Goal: Ask a question

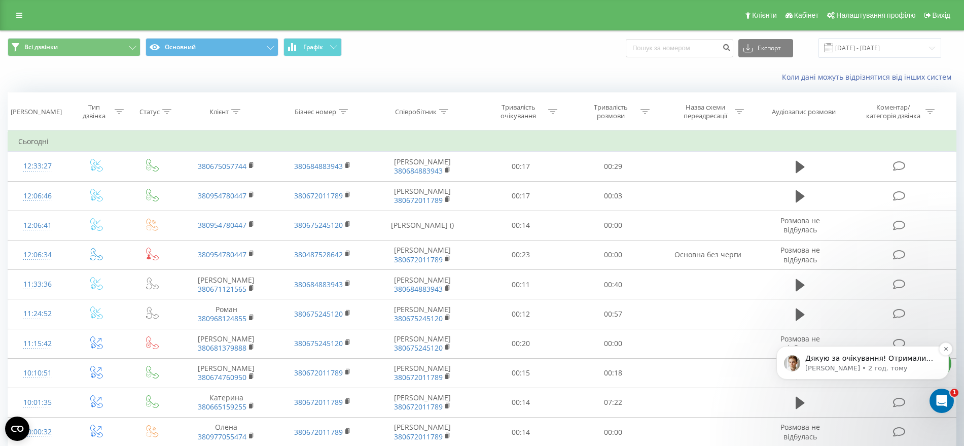
click at [838, 357] on p "Дякую за очікування! Отримали відповідь по вашому питанню На жаль такого не мож…" at bounding box center [870, 358] width 131 height 10
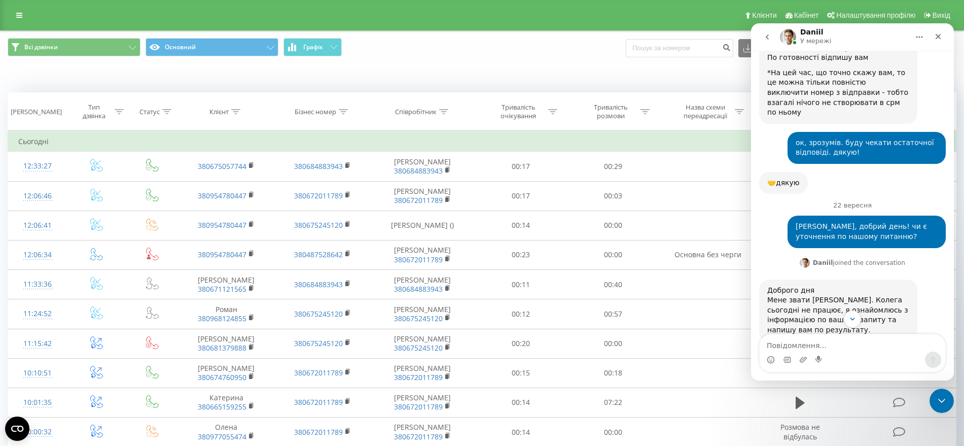
scroll to position [3985, 0]
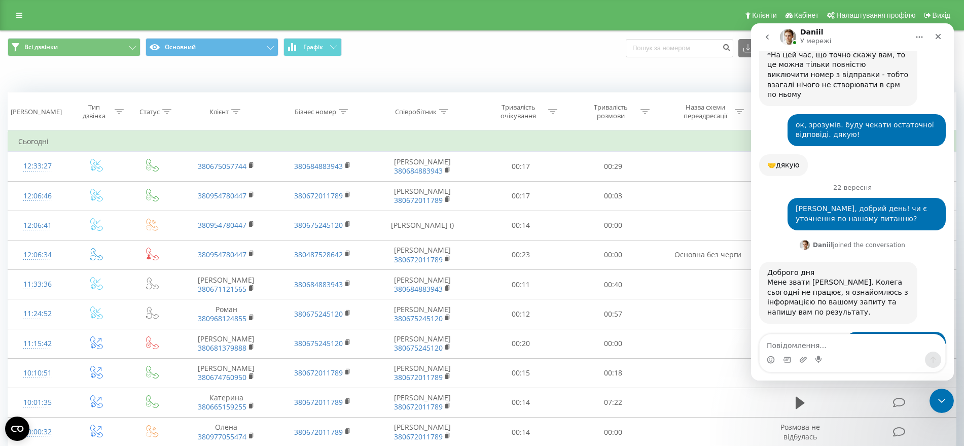
click at [132, 80] on div "Коли дані можуть відрізнятися вiд інших систем" at bounding box center [482, 77] width 963 height 24
click at [937, 397] on icon "Закрити програму для спілкування Intercom" at bounding box center [939, 399] width 7 height 4
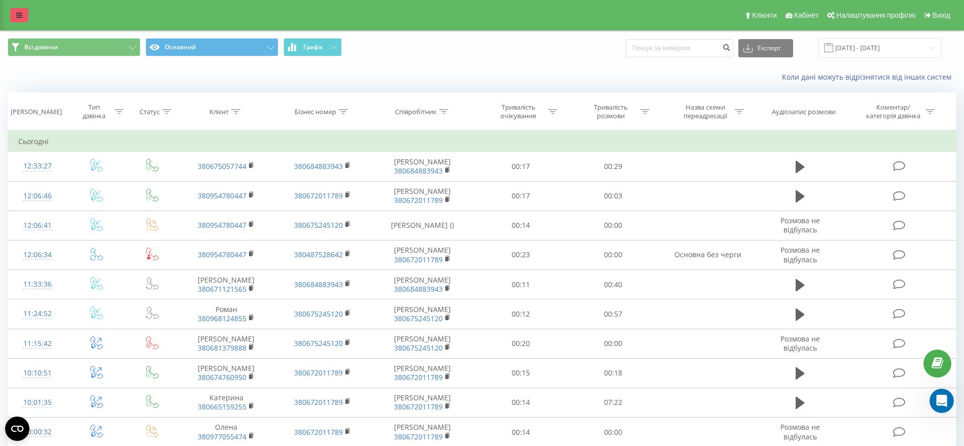
scroll to position [0, 0]
click at [18, 18] on icon at bounding box center [19, 15] width 6 height 7
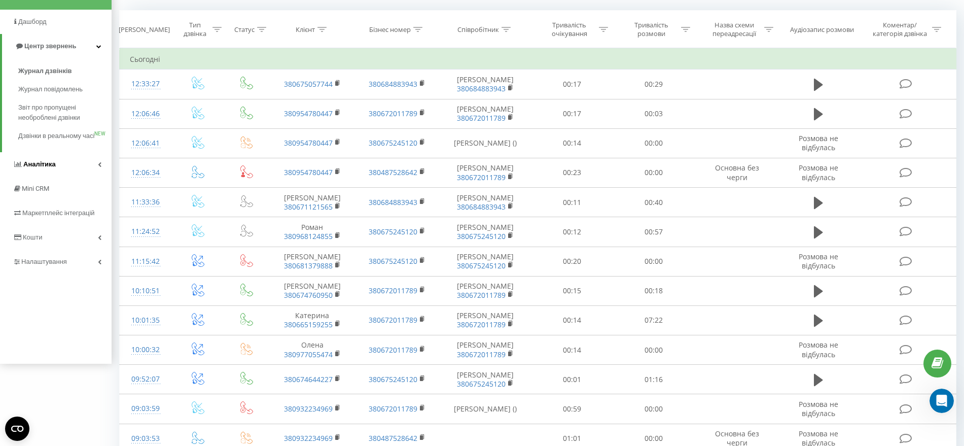
scroll to position [105, 0]
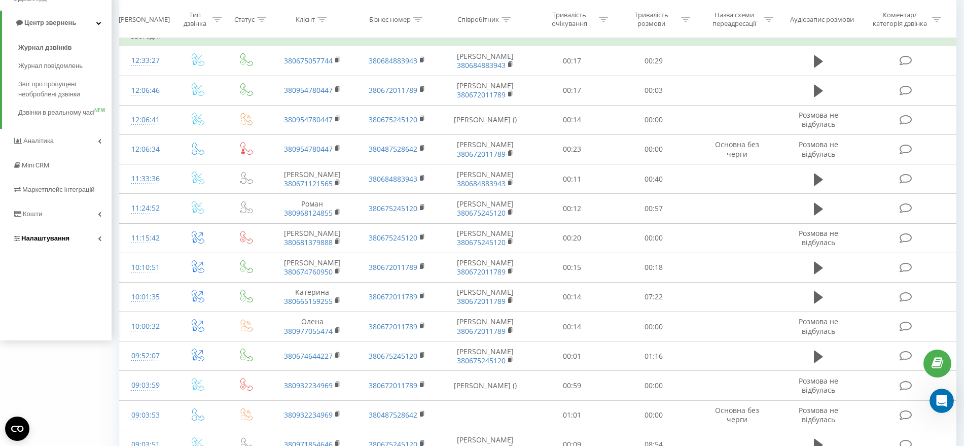
click at [56, 242] on span "Налаштування" at bounding box center [45, 238] width 48 height 8
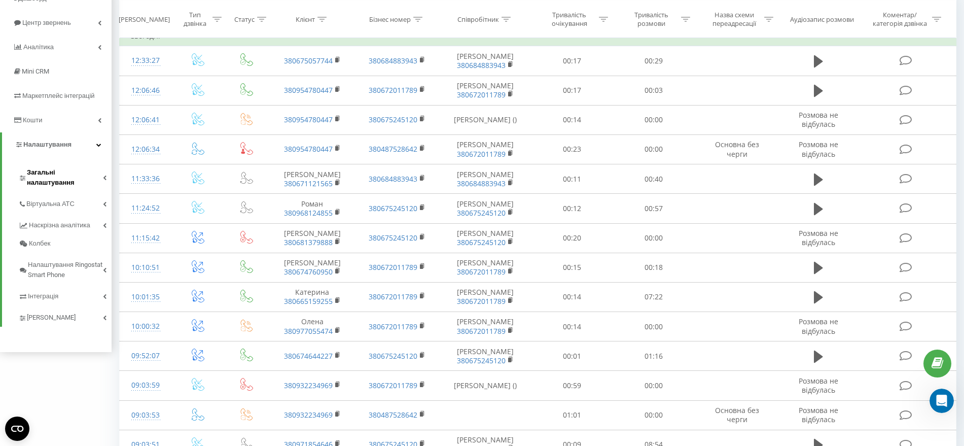
click at [66, 173] on span "Загальні налаштування" at bounding box center [65, 177] width 76 height 20
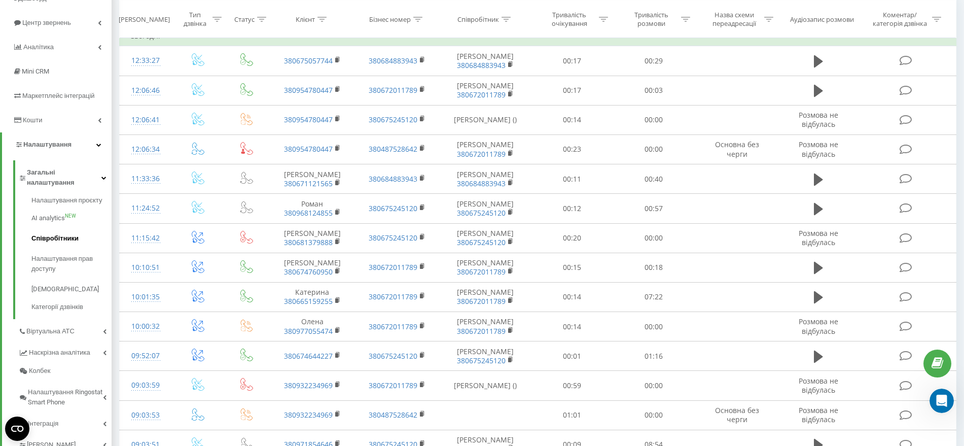
click at [58, 233] on span "Співробітники" at bounding box center [54, 238] width 47 height 10
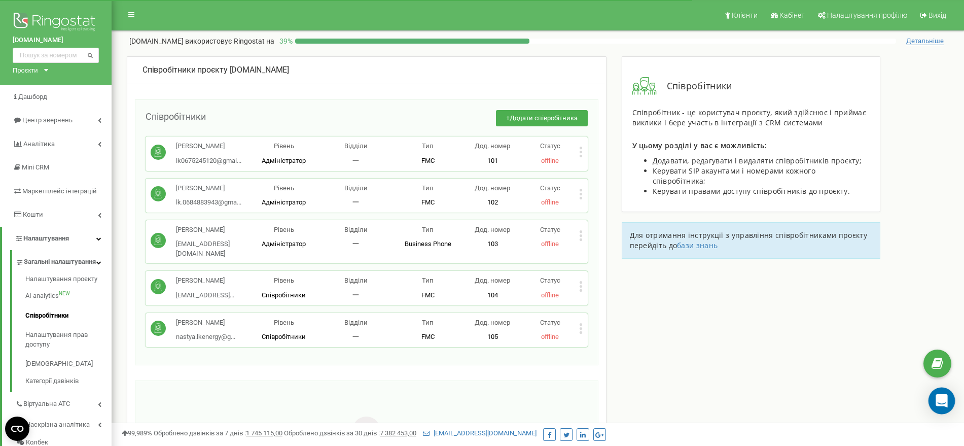
click at [935, 402] on div "Open Intercom Messenger" at bounding box center [941, 400] width 27 height 27
click at [938, 398] on icon "Open Intercom Messenger" at bounding box center [941, 400] width 12 height 13
drag, startPoint x: 1872, startPoint y: 789, endPoint x: 942, endPoint y: 401, distance: 1007.6
click at [942, 401] on icon "Відкрити програму для спілкування Intercom" at bounding box center [940, 399] width 17 height 17
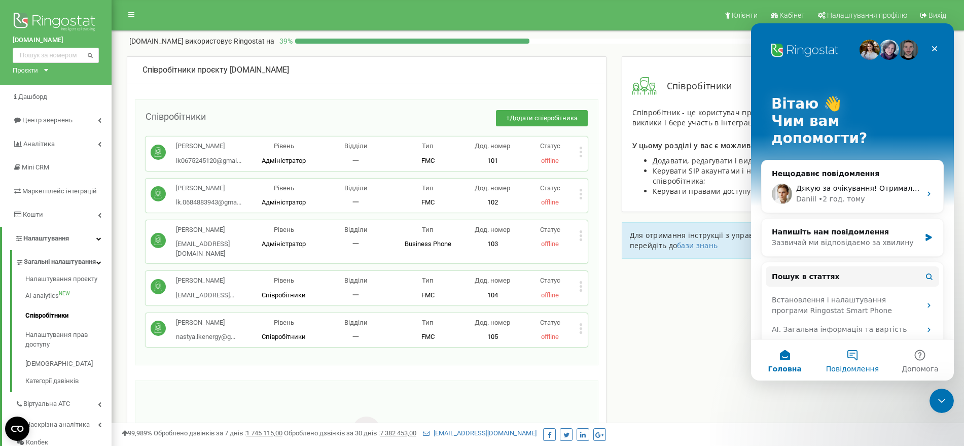
click at [852, 358] on button "Повідомлення" at bounding box center [851, 360] width 67 height 41
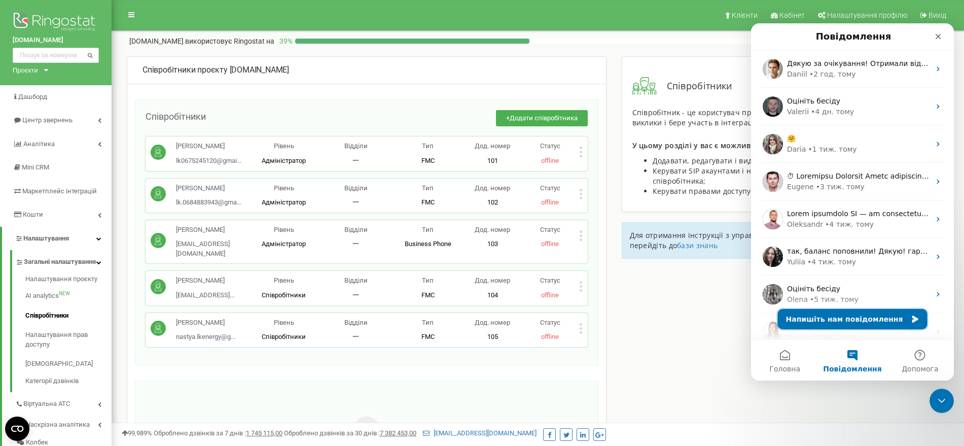
click at [847, 316] on button "Напишіть нам повідомлення" at bounding box center [853, 319] width 150 height 20
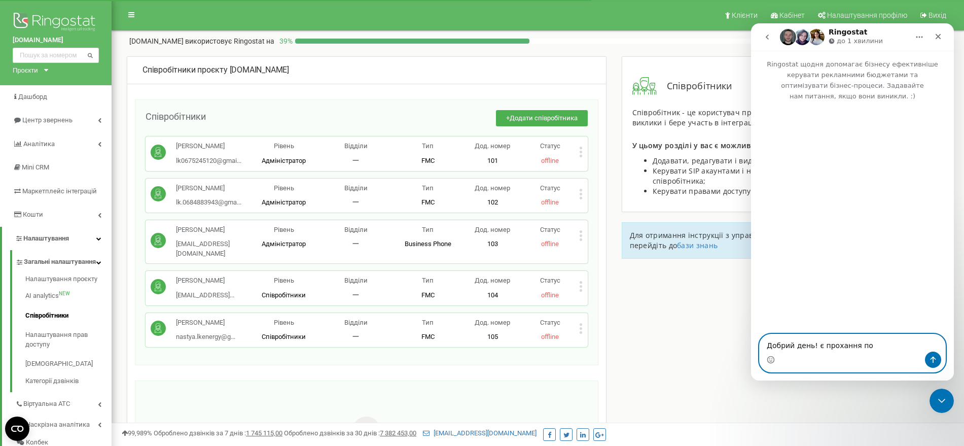
paste textarea "[URL][DOMAIN_NAME]"
type textarea "Добрий день! є прохання по [URL][DOMAIN_NAME]"
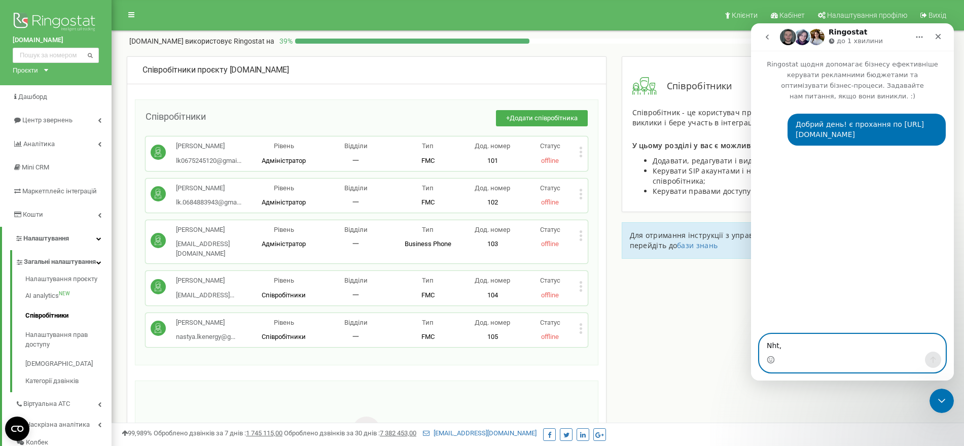
type textarea "Nht"
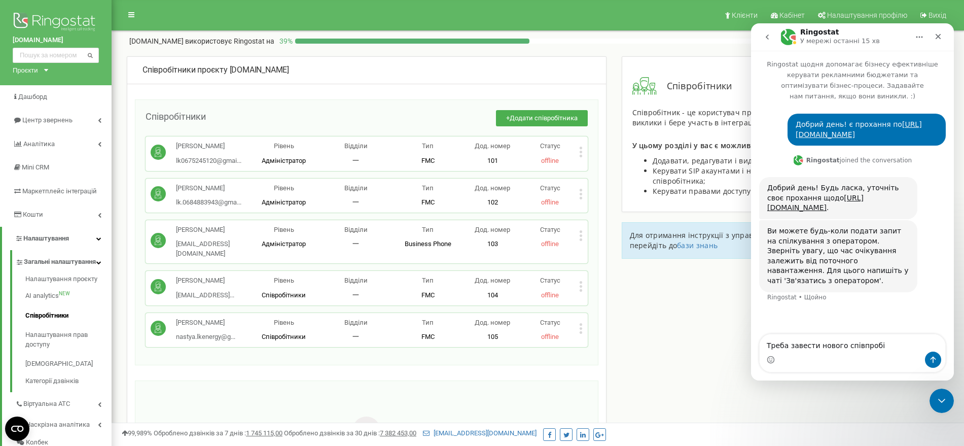
type textarea "Треба завести нового співпробіт"
drag, startPoint x: 879, startPoint y: 339, endPoint x: 757, endPoint y: 346, distance: 122.4
click at [757, 346] on div "Треба завести нового співпробіт Треба завести нового співпробіт" at bounding box center [852, 353] width 203 height 39
click at [847, 248] on div "Ви можете будь-коли подати запит на спілкування з оператором. Зверніть увагу, щ…" at bounding box center [838, 256] width 142 height 60
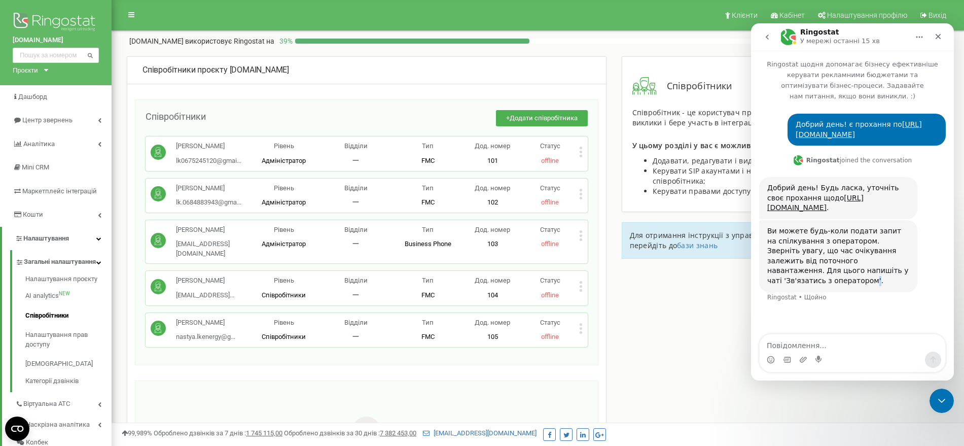
click at [847, 248] on div "Ви можете будь-коли подати запит на спілкування з оператором. Зверніть увагу, щ…" at bounding box center [838, 256] width 142 height 60
drag, startPoint x: 849, startPoint y: 249, endPoint x: 770, endPoint y: 248, distance: 78.6
click at [770, 248] on div "Ви можете будь-коли подати запит на спілкування з оператором. Зверніть увагу, щ…" at bounding box center [838, 256] width 142 height 60
copy div "Зв'язатись з оператором"
click at [806, 342] on div "Enable microphone access in your browser settings to use Voice Notes." at bounding box center [844, 331] width 178 height 38
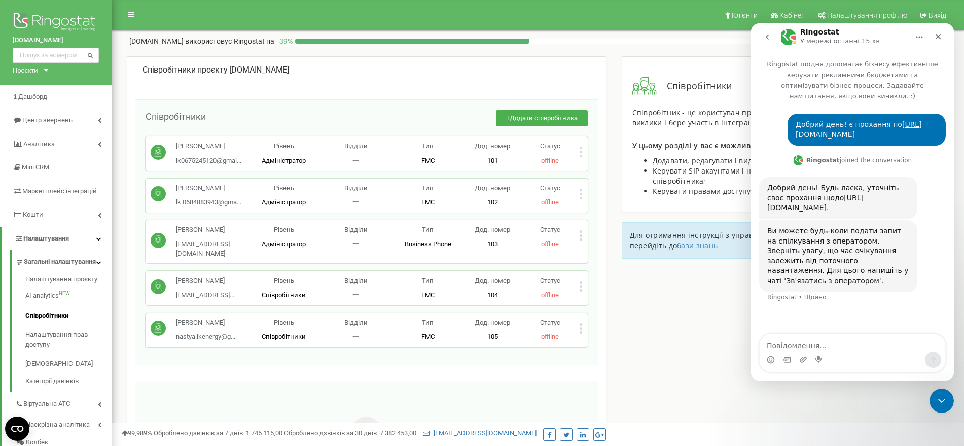
click at [852, 359] on div "Месенджер Intercom" at bounding box center [852, 359] width 186 height 16
click at [844, 339] on textarea "Повідомлення..." at bounding box center [852, 342] width 186 height 17
paste textarea "Зв'язатись з оператором"
type textarea "Зв'язатись з оператором"
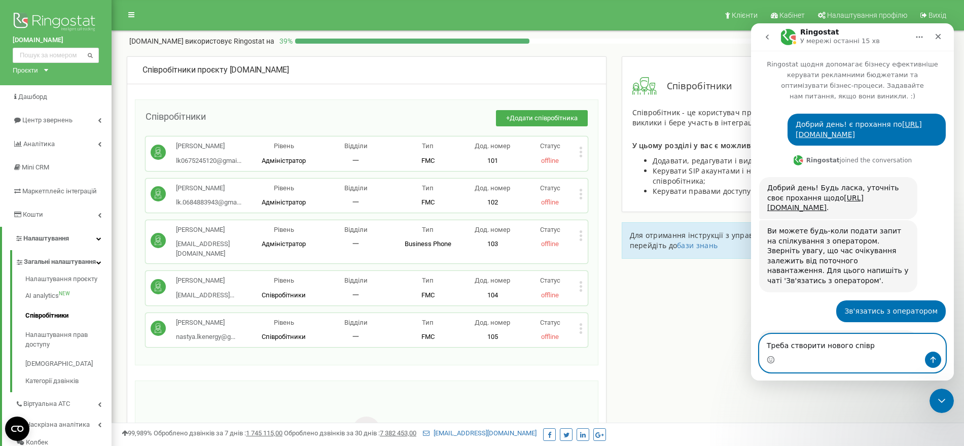
scroll to position [40, 0]
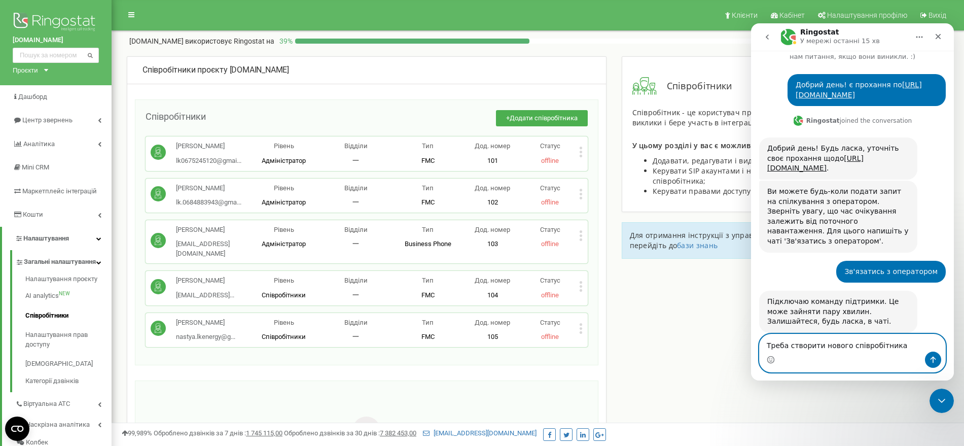
type textarea "Треба створити нового співробітника"
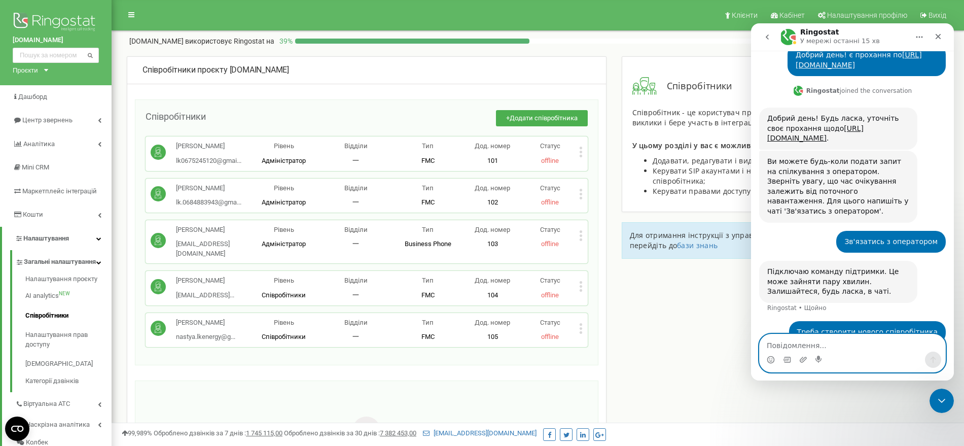
paste textarea "[PERSON_NAME] и имейл [EMAIL_ADDRESS][DOMAIN_NAME]"
type textarea "[PERSON_NAME] и имейл [EMAIL_ADDRESS][DOMAIN_NAME]"
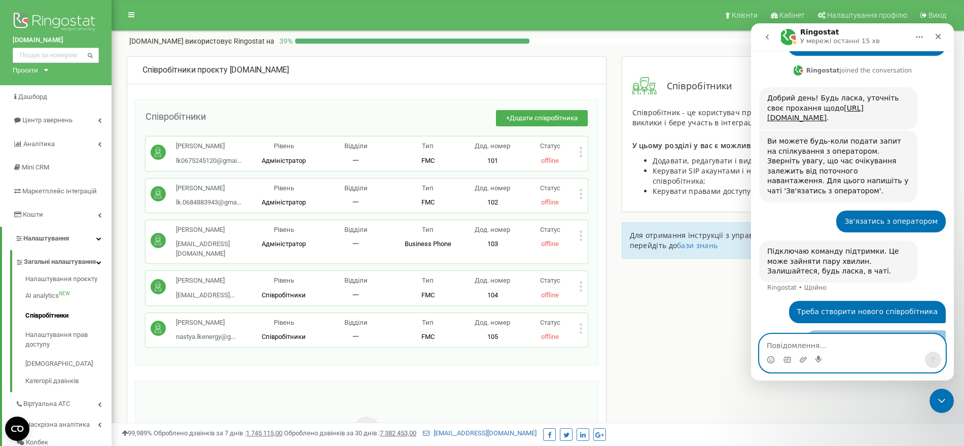
scroll to position [113, 0]
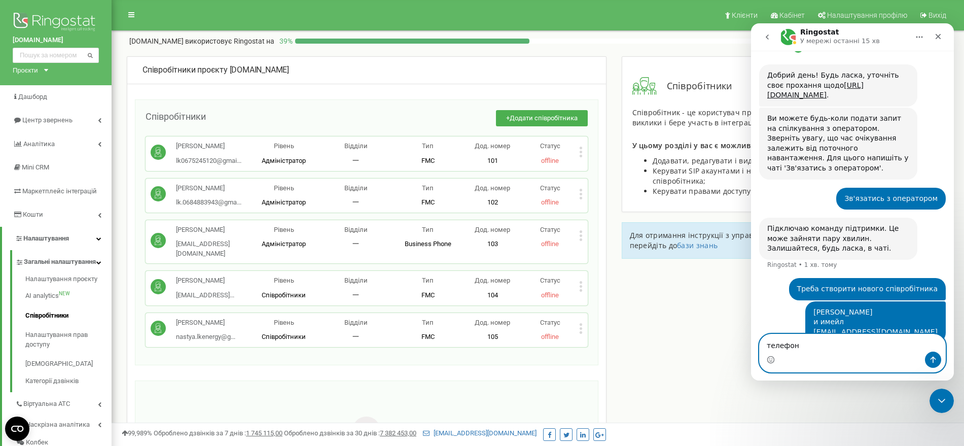
type textarea "телефон"
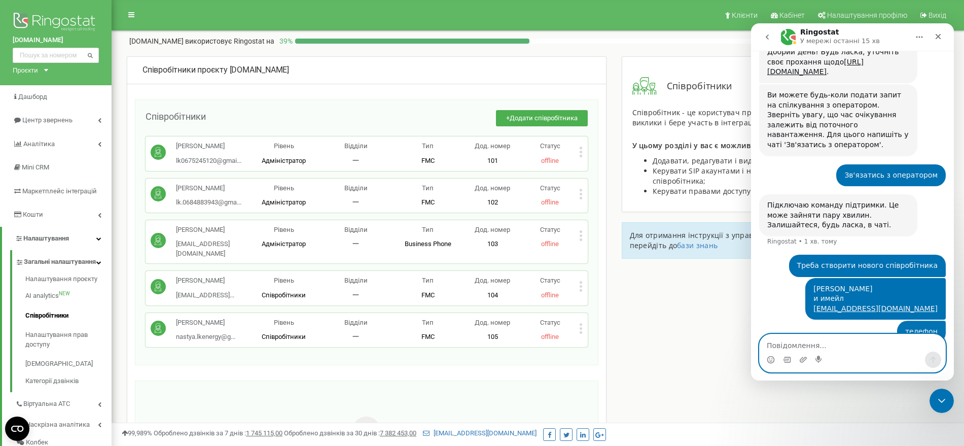
paste textarea "380675685306"
type textarea "380675685306"
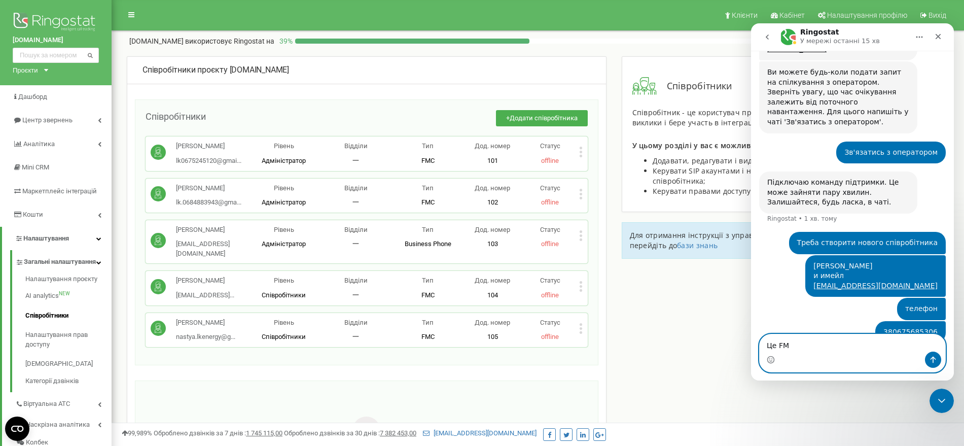
type textarea "Це FMC"
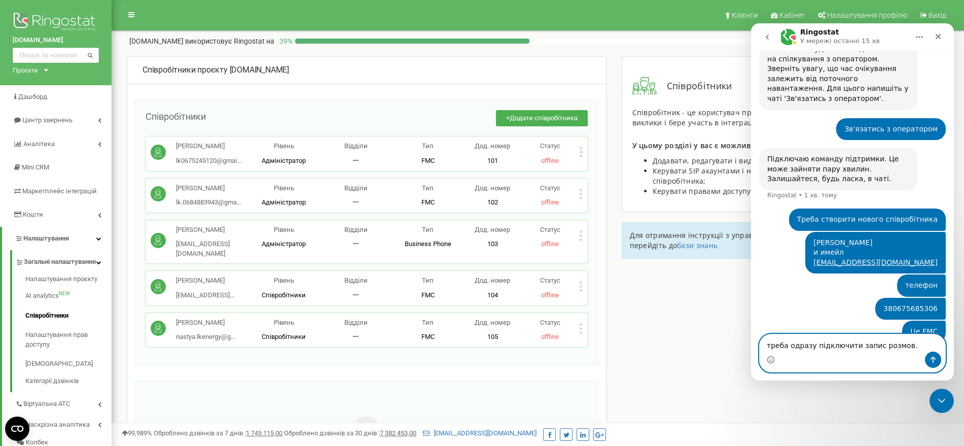
type textarea "треба одразу підключити запис розмов."
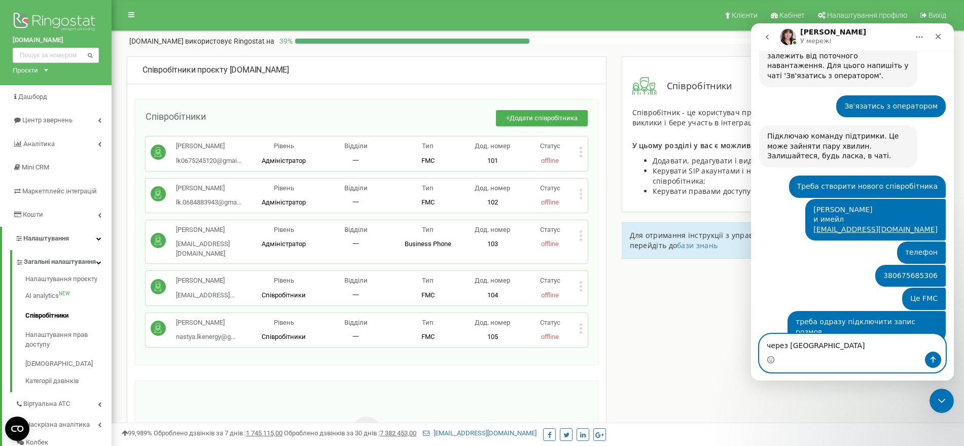
scroll to position [278, 0]
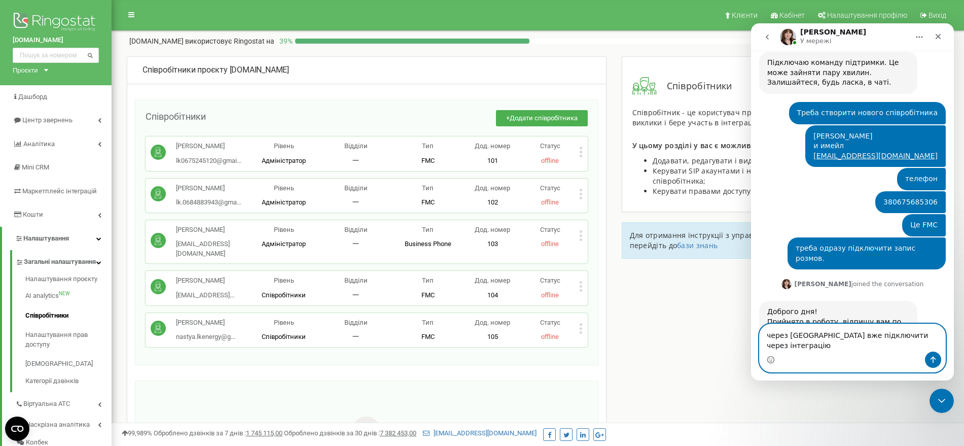
type textarea "через [GEOGRAPHIC_DATA] вже підключити через інтеграцію"
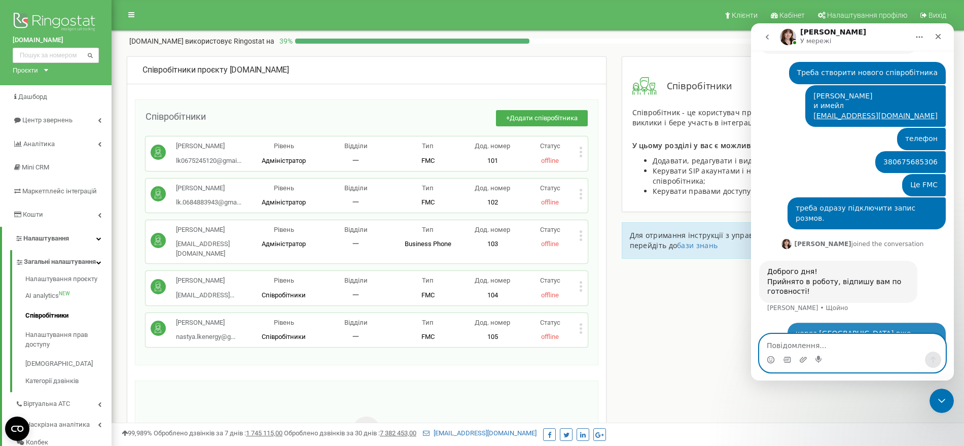
paste textarea "[URL][DOMAIN_NAME]"
type textarea "[URL][DOMAIN_NAME]"
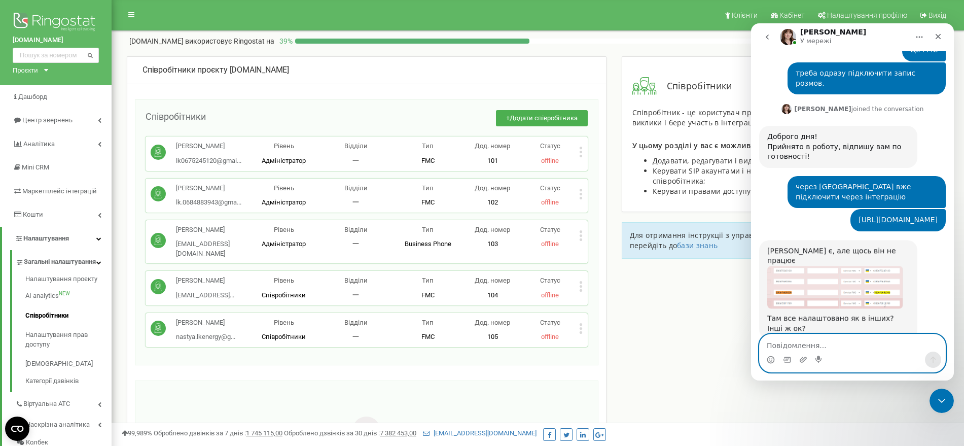
scroll to position [479, 0]
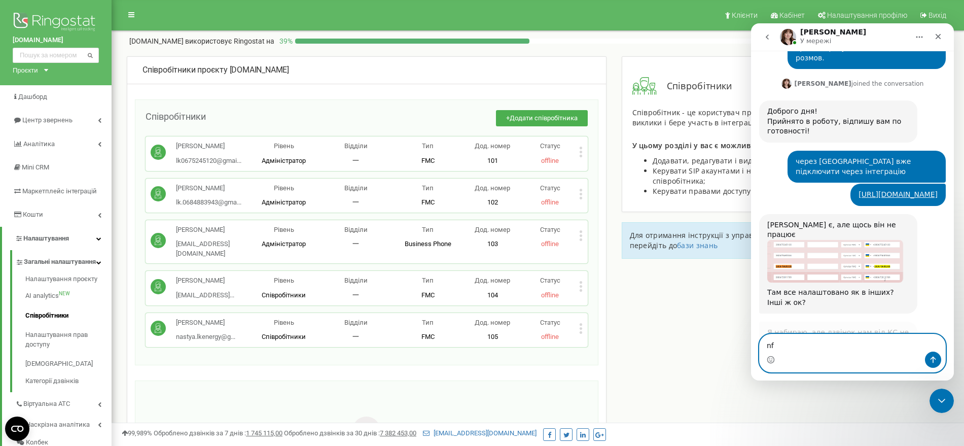
type textarea "n"
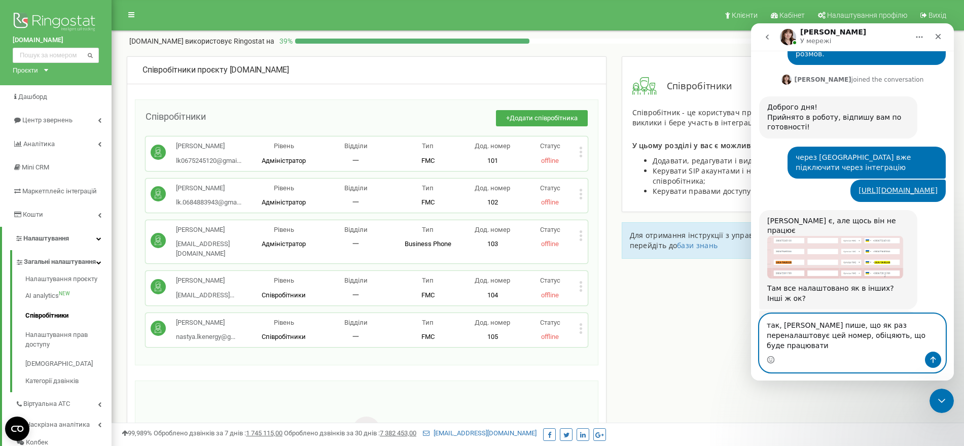
type textarea "так, Київстар пише, що як раз переналаштовує цей номер, обіцяють, що буде працю…"
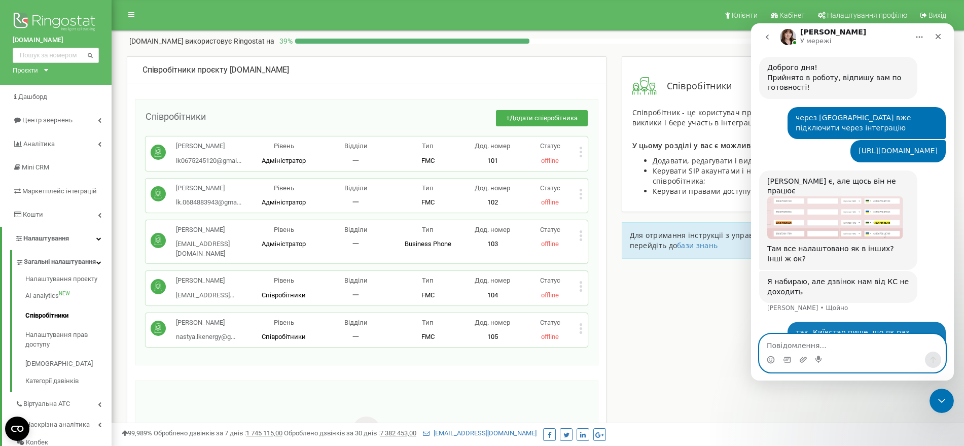
scroll to position [523, 0]
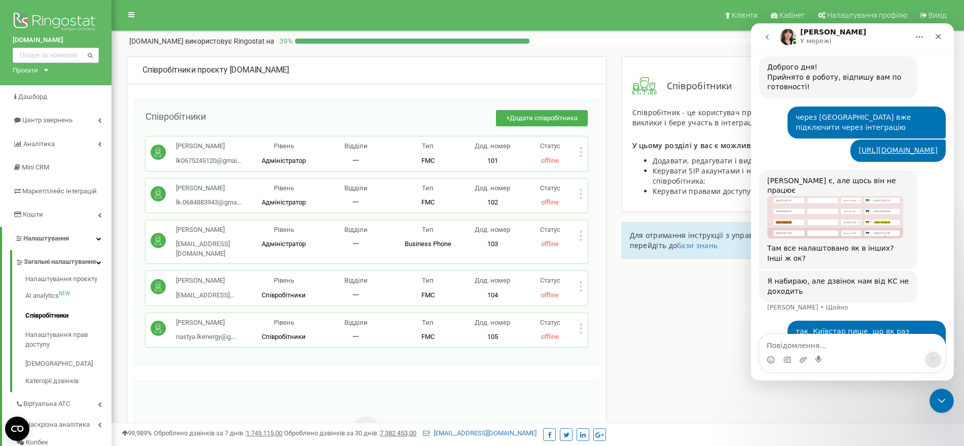
click at [868, 196] on img "Olga каже…" at bounding box center [835, 217] width 136 height 43
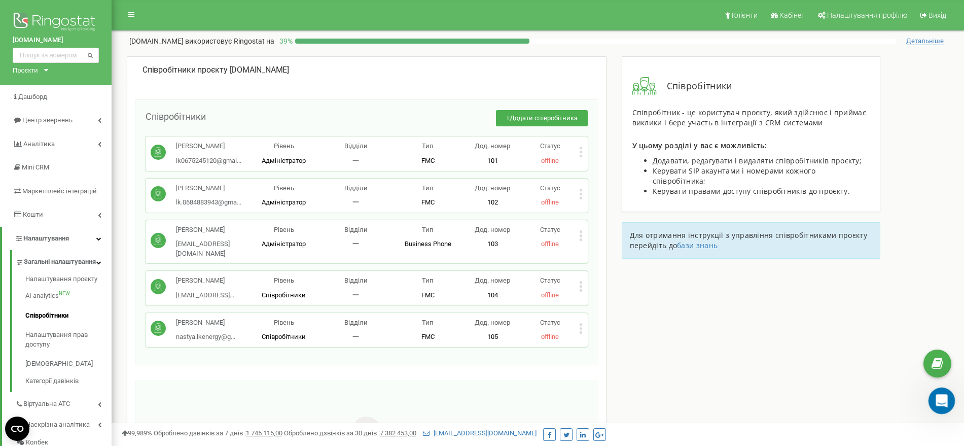
click at [940, 397] on icon "Відкрити програму для спілкування Intercom" at bounding box center [939, 399] width 7 height 8
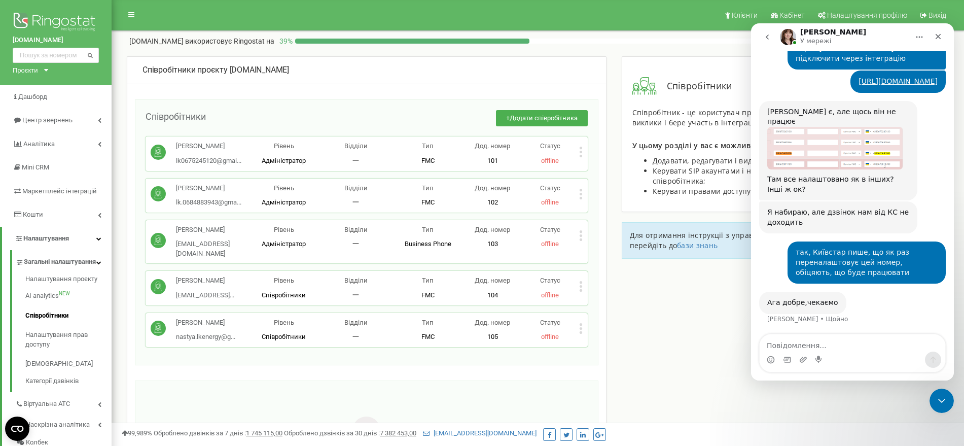
scroll to position [553, 0]
